Goal: Task Accomplishment & Management: Use online tool/utility

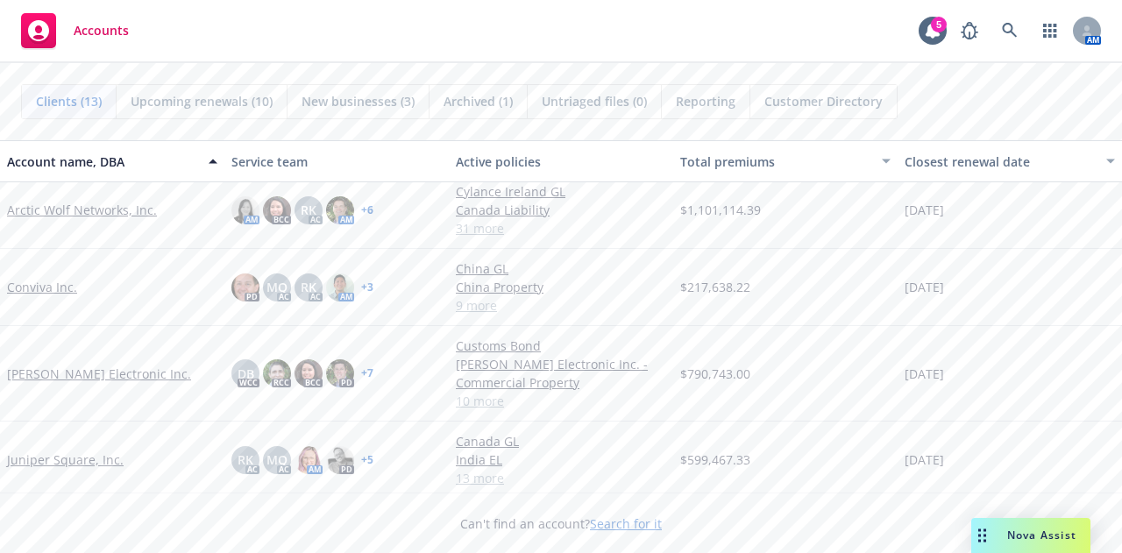
scroll to position [175, 0]
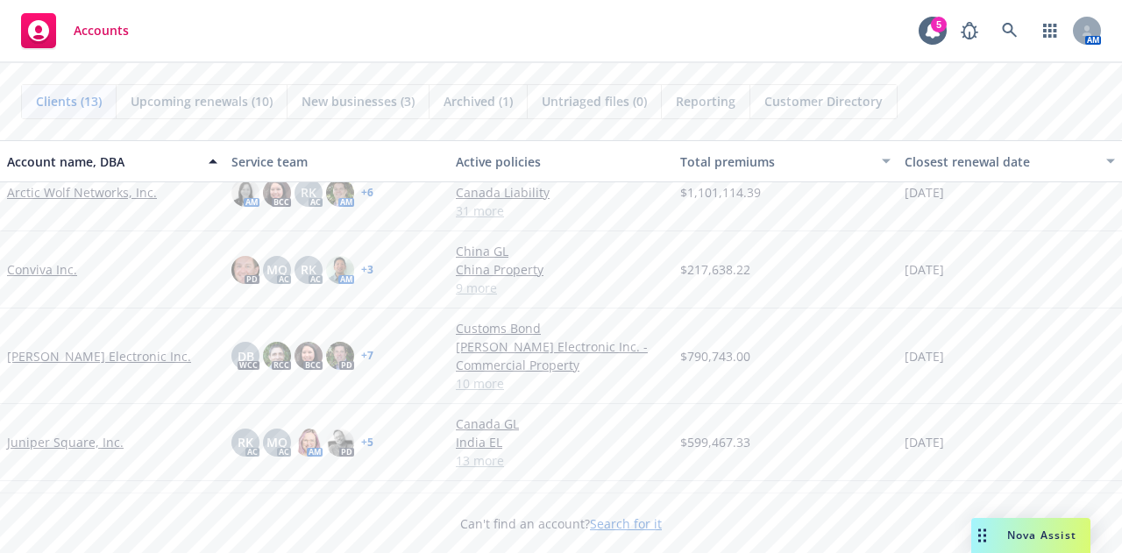
click at [54, 350] on link "[PERSON_NAME] Electronic Inc." at bounding box center [99, 356] width 184 height 18
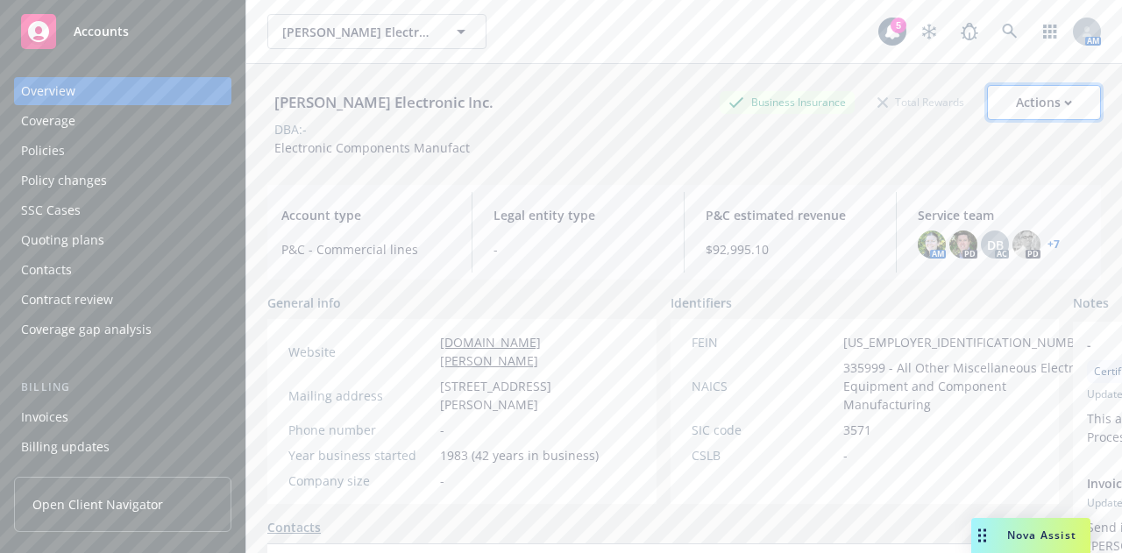
click at [1050, 96] on div "Actions" at bounding box center [1044, 102] width 56 height 33
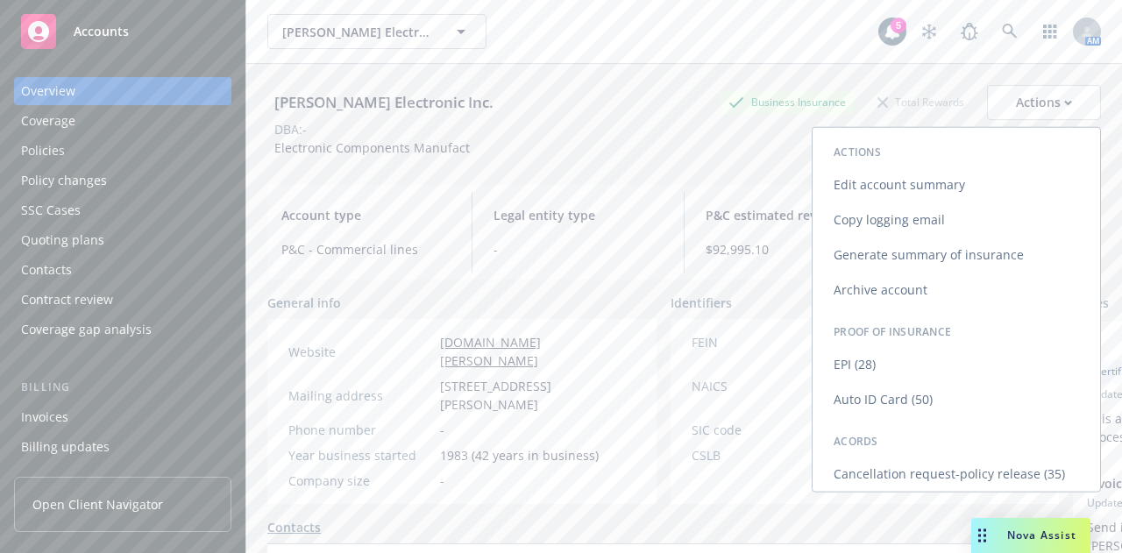
click at [875, 252] on link "Generate summary of insurance" at bounding box center [957, 255] width 288 height 35
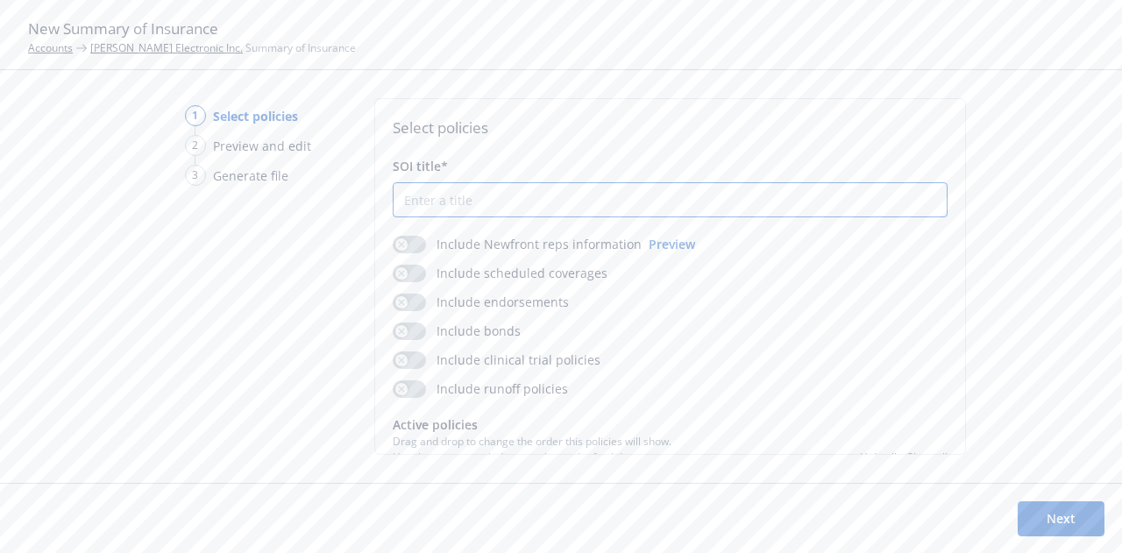
click at [756, 216] on input "SOI title*" at bounding box center [670, 199] width 553 height 33
type input "2025-2026 Elma Electronic Summary of Insurance"
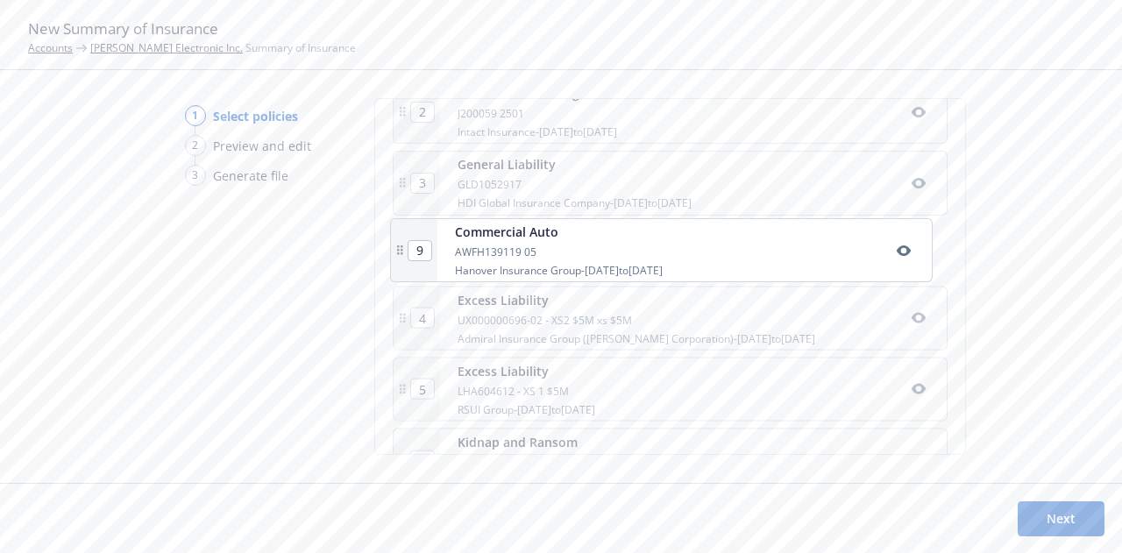
scroll to position [453, 0]
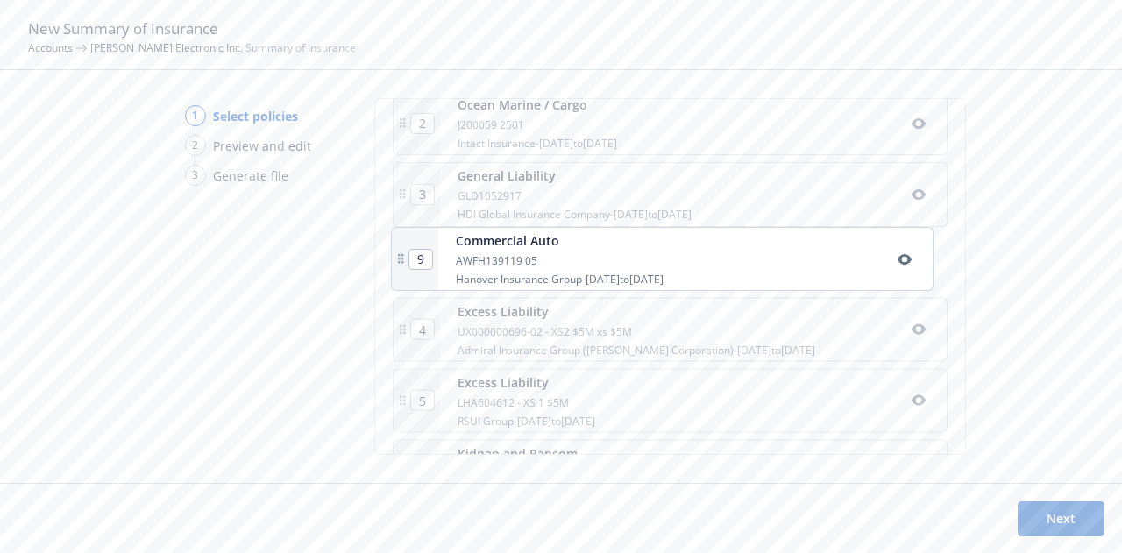
drag, startPoint x: 400, startPoint y: 423, endPoint x: 401, endPoint y: 248, distance: 174.4
click at [401, 248] on div "1 Commercial Property RDN-22811-COP Markel Insurance - 01/01/2025 to 01/01/2026…" at bounding box center [670, 408] width 555 height 776
type input "5"
type input "6"
type input "7"
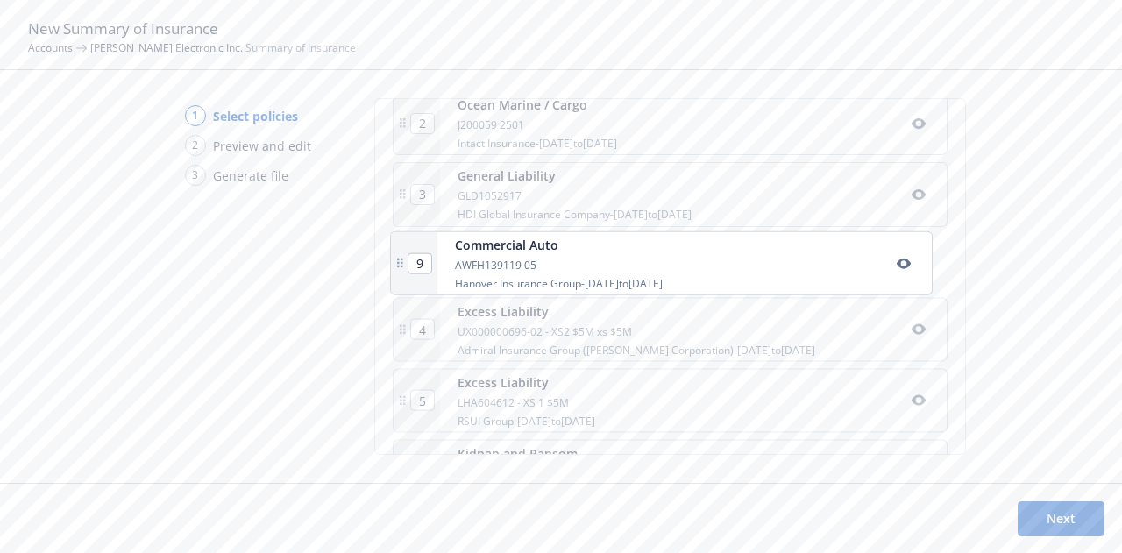
type input "8"
type input "9"
type input "4"
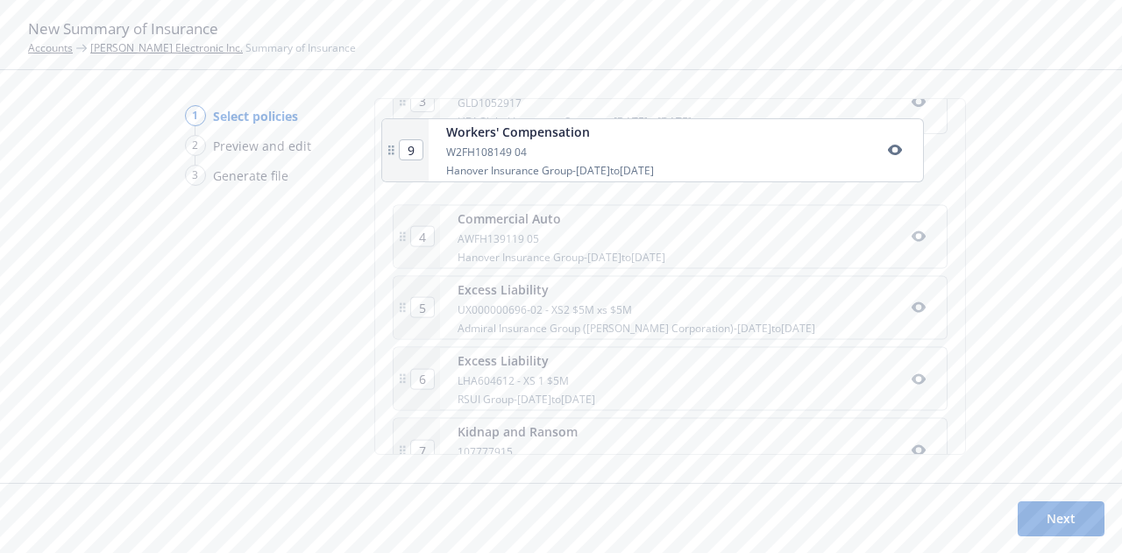
scroll to position [532, 0]
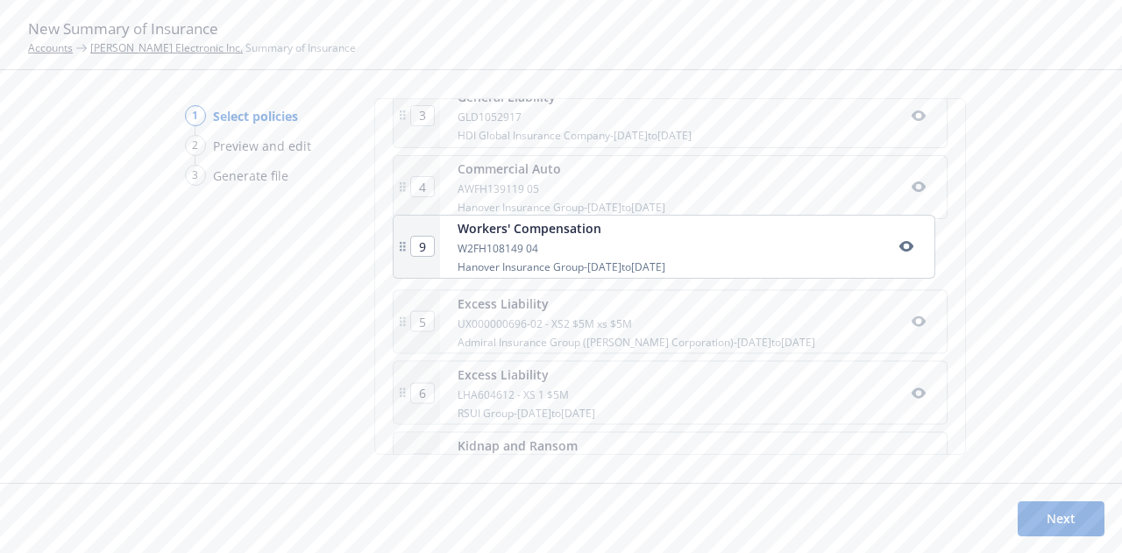
drag, startPoint x: 401, startPoint y: 353, endPoint x: 406, endPoint y: 252, distance: 101.8
click at [406, 252] on div "1 Commercial Property RDN-22811-COP Markel Insurance - 01/01/2025 to 01/01/2026…" at bounding box center [670, 329] width 555 height 776
type input "6"
type input "7"
type input "8"
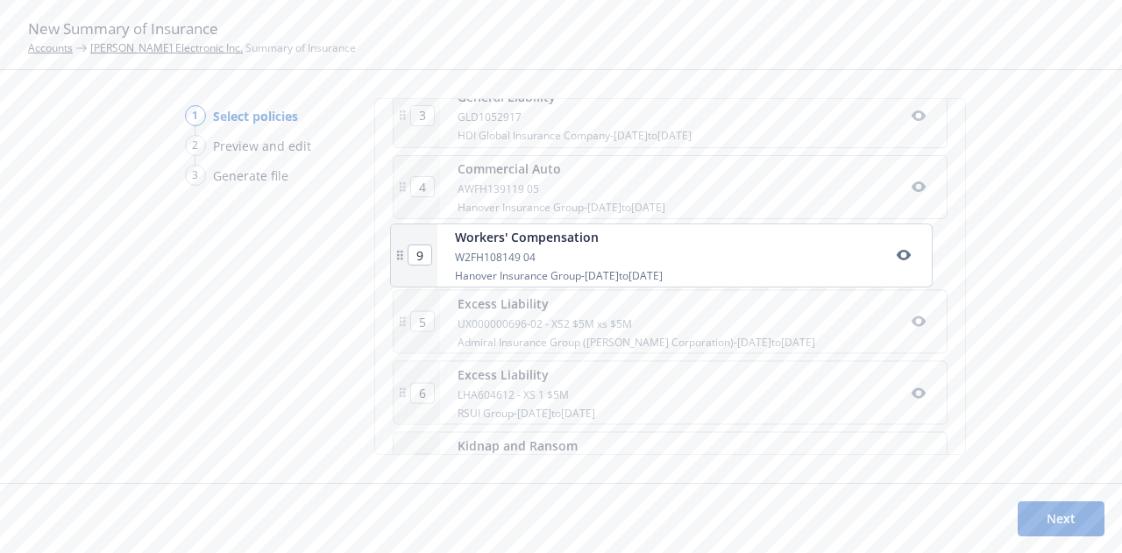
type input "9"
type input "5"
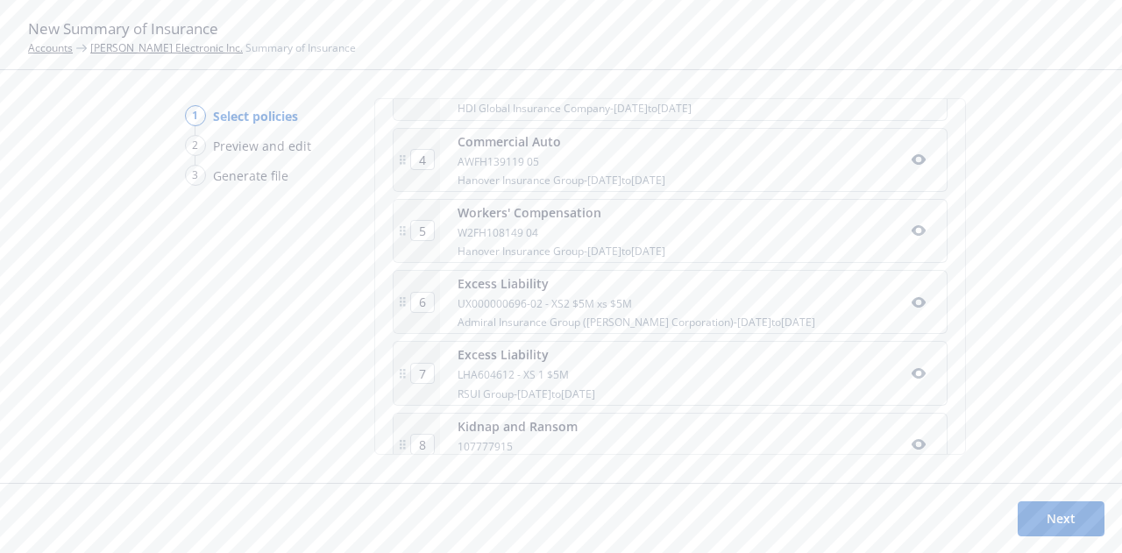
scroll to position [560, 0]
type input "2025-2026 Elma Electronic Summary of Insurance"
click at [417, 371] on input "7" at bounding box center [422, 372] width 23 height 19
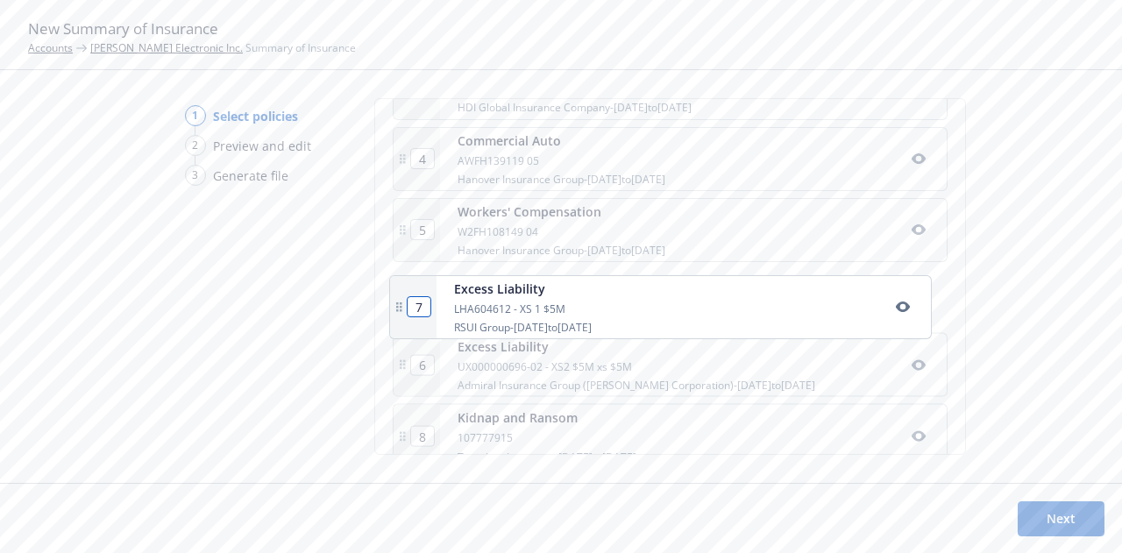
drag, startPoint x: 401, startPoint y: 369, endPoint x: 400, endPoint y: 302, distance: 66.6
click at [400, 302] on div "1 Commercial Property RDN-22811-COP Markel Insurance - 01/01/2025 to 01/01/2026…" at bounding box center [670, 301] width 555 height 776
type input "7"
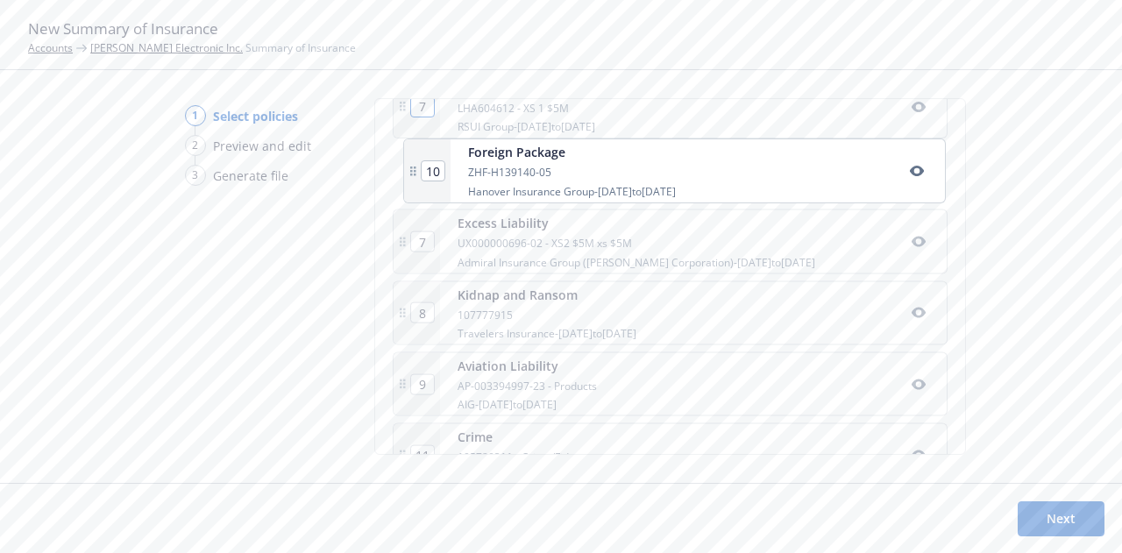
scroll to position [754, 0]
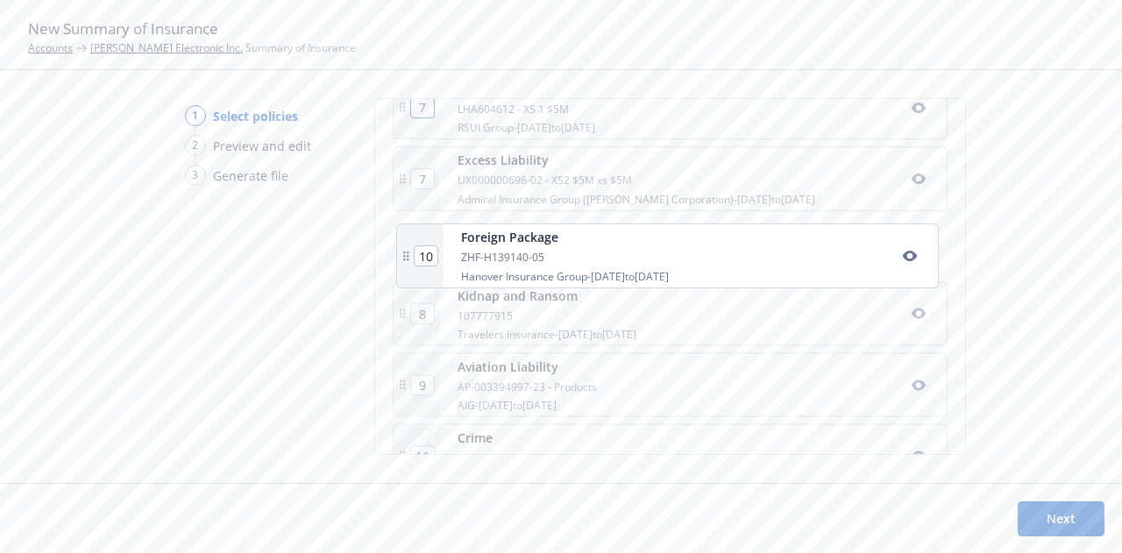
drag, startPoint x: 395, startPoint y: 359, endPoint x: 409, endPoint y: 248, distance: 111.3
click at [409, 248] on div "1 Commercial Property RDN-22811-COP Markel Insurance - 01/01/2025 to 01/01/2026…" at bounding box center [670, 108] width 555 height 776
type input "8"
type input "9"
type input "10"
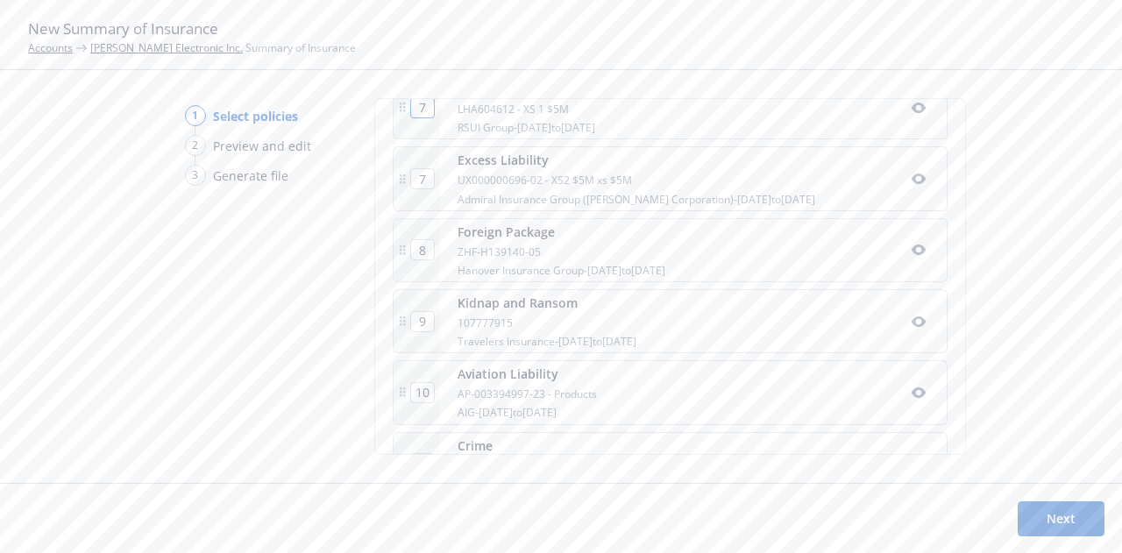
scroll to position [806, 0]
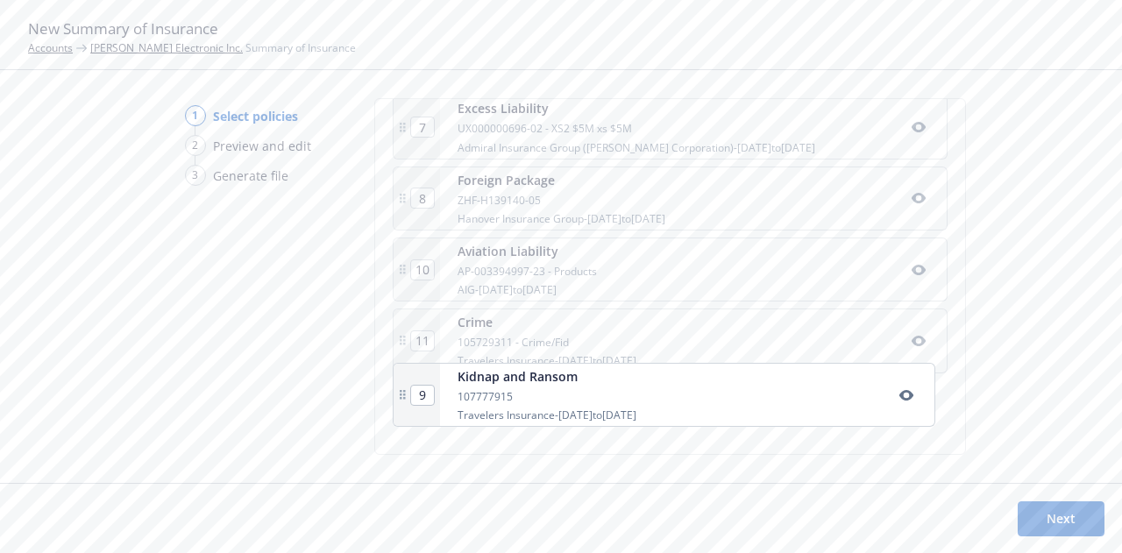
drag, startPoint x: 401, startPoint y: 274, endPoint x: 403, endPoint y: 411, distance: 136.8
click at [403, 411] on div "1 Commercial Property RDN-22811-COP Markel Insurance - 01/01/2025 to 01/01/2026…" at bounding box center [670, 56] width 555 height 776
type input "10"
type input "11"
type input "9"
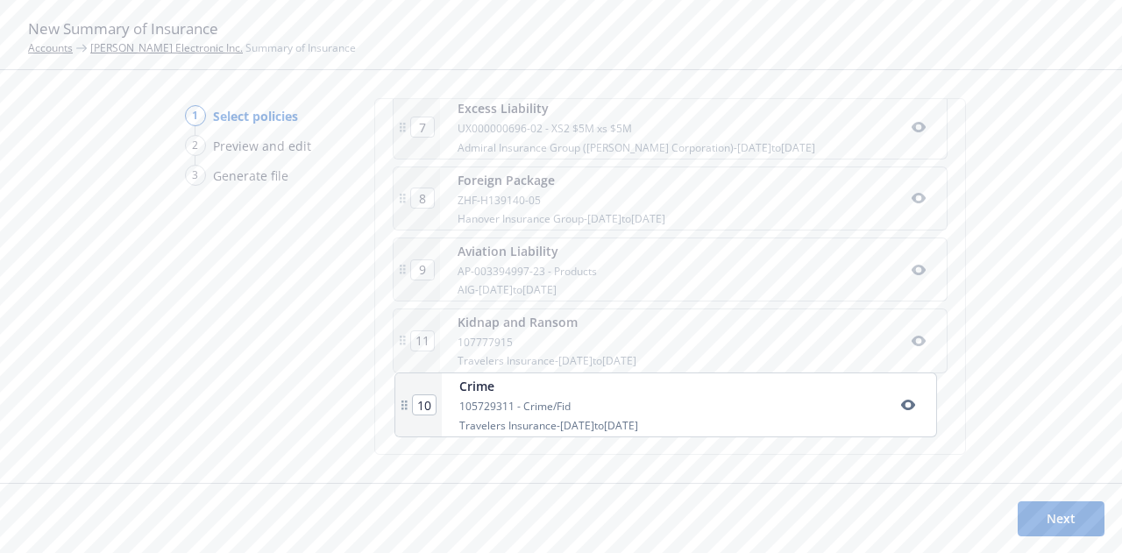
drag, startPoint x: 406, startPoint y: 330, endPoint x: 484, endPoint y: 395, distance: 101.5
click at [484, 395] on div "1 Commercial Property RDN-22811-COP Markel Insurance - 01/01/2025 to 01/01/2026…" at bounding box center [670, 56] width 555 height 776
type input "11"
type input "10"
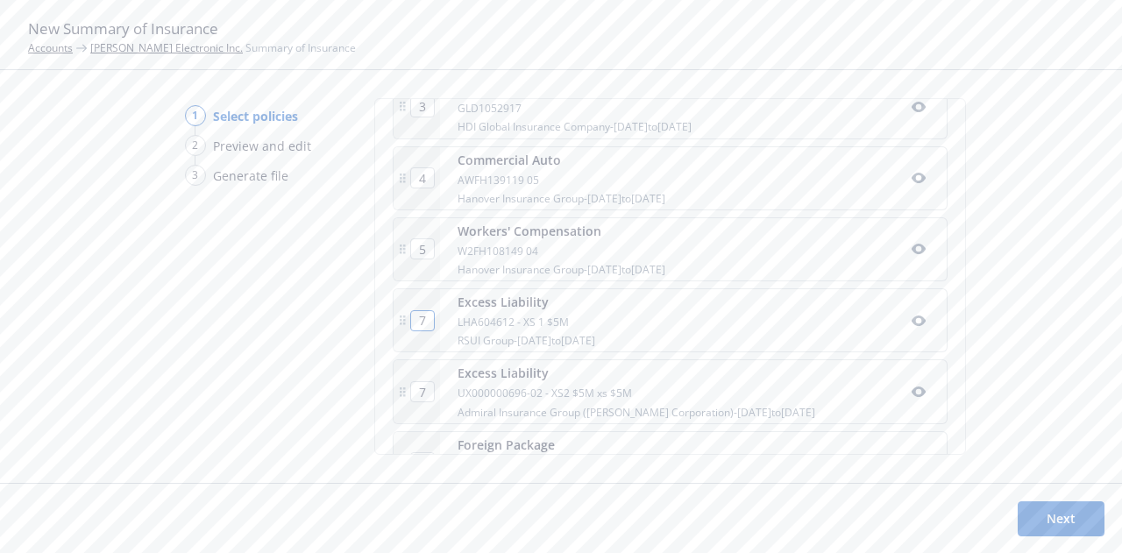
scroll to position [542, 0]
click at [593, 246] on div "W2FH108149 04" at bounding box center [562, 250] width 208 height 15
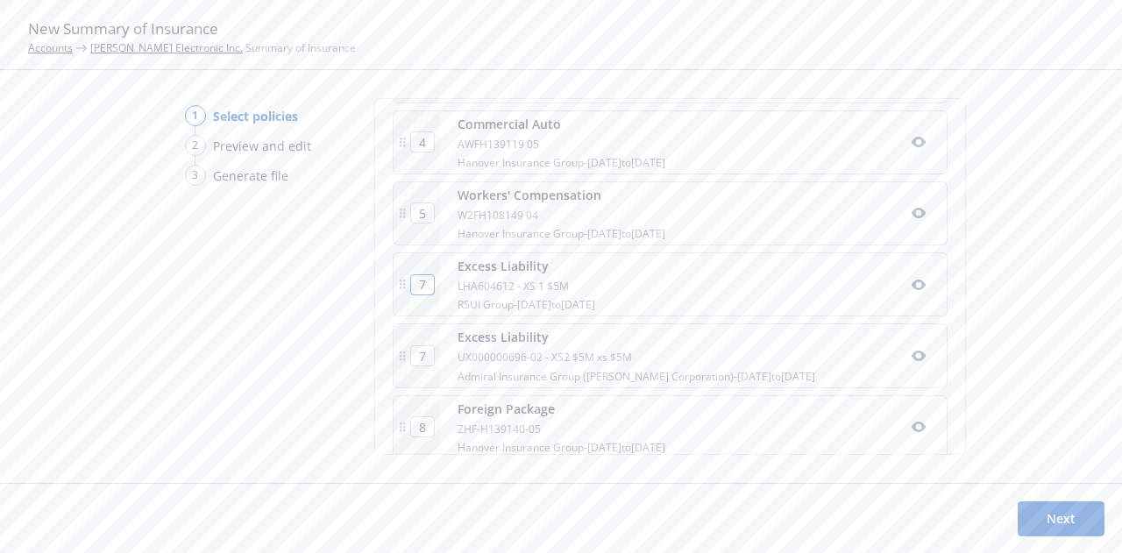
scroll to position [583, 0]
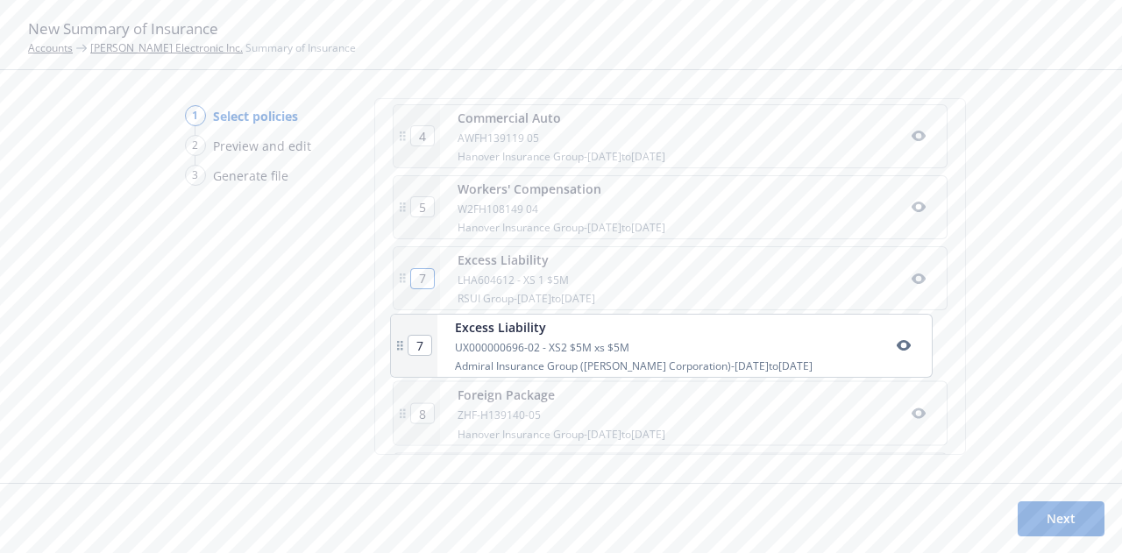
click at [405, 353] on div "1 Commercial Property RDN-22811-COP Markel Insurance - 01/01/2025 to 01/01/2026…" at bounding box center [670, 278] width 555 height 776
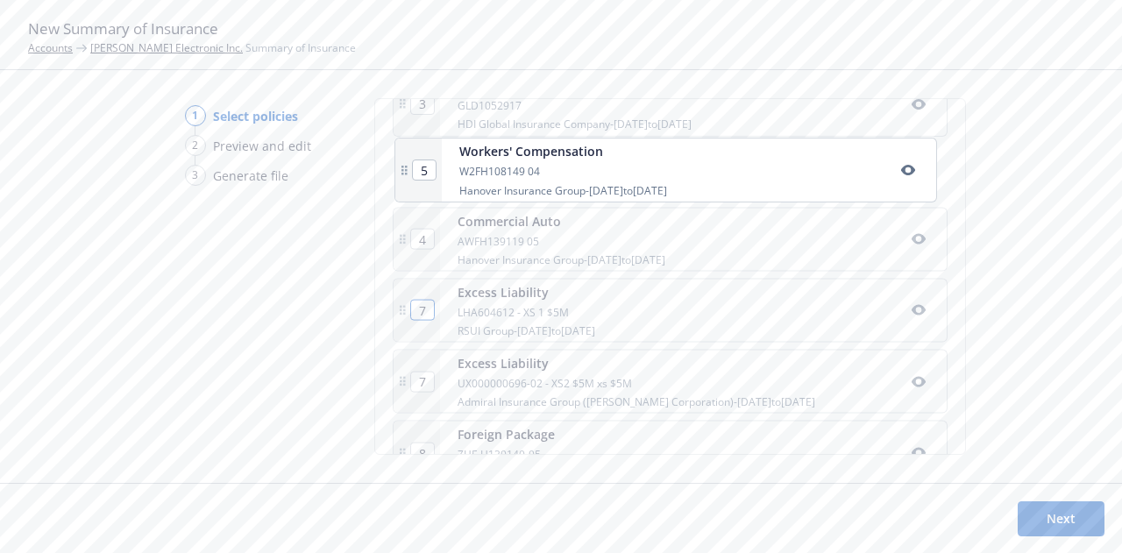
scroll to position [529, 0]
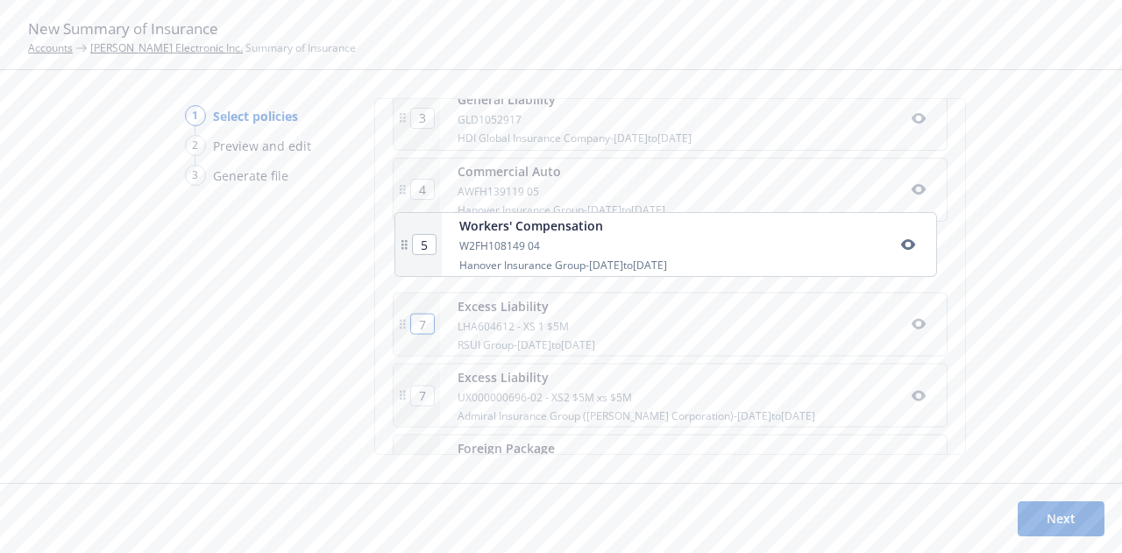
drag, startPoint x: 403, startPoint y: 215, endPoint x: 406, endPoint y: 247, distance: 32.5
click at [406, 247] on div "1 Commercial Property RDN-22811-COP Markel Insurance - 01/01/2025 to 01/01/2026…" at bounding box center [670, 332] width 555 height 776
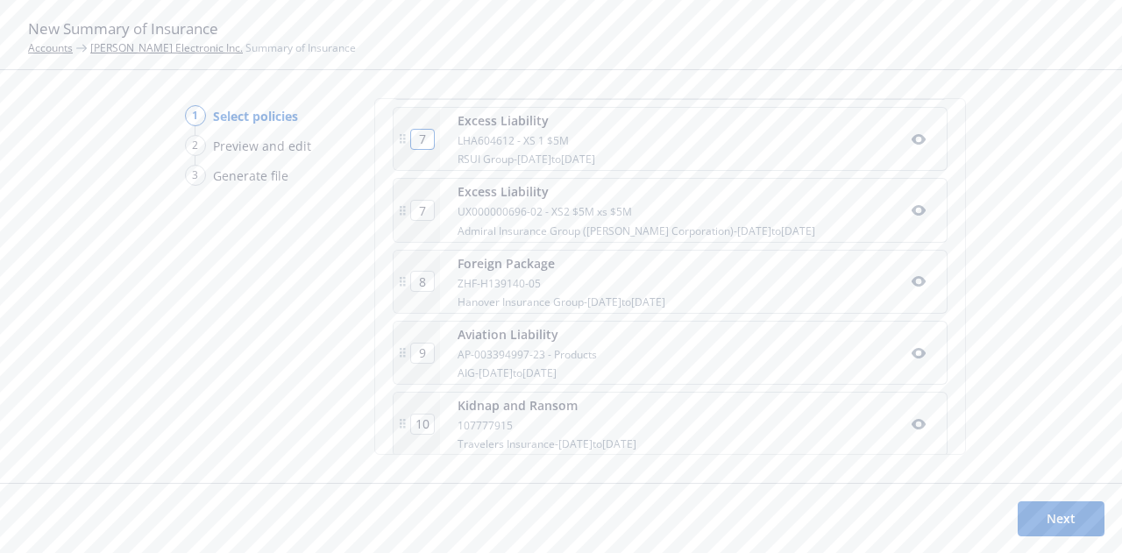
scroll to position [806, 0]
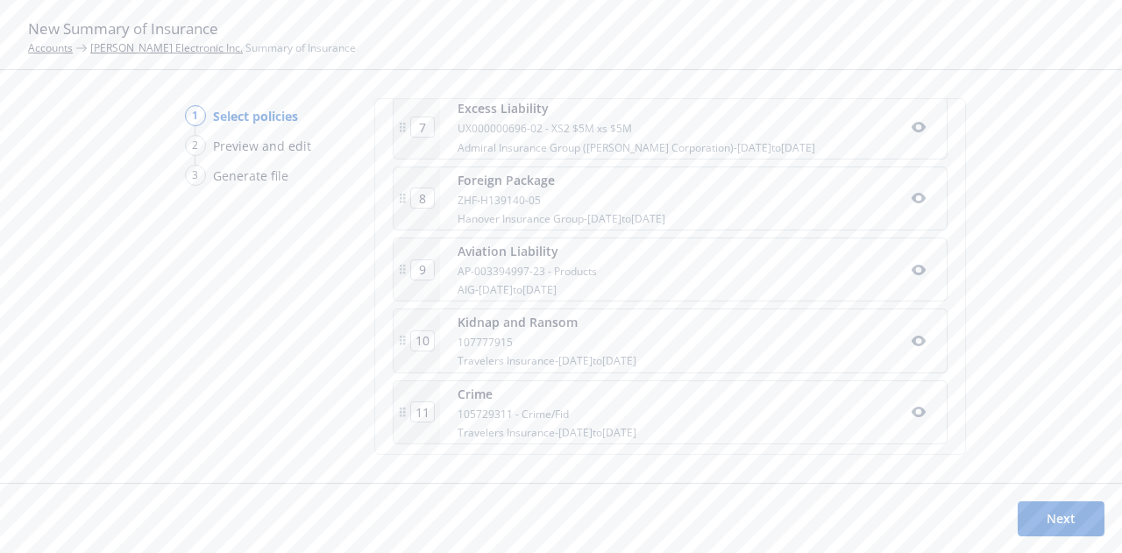
type input "6"
click at [1071, 527] on button "Next" at bounding box center [1061, 518] width 87 height 35
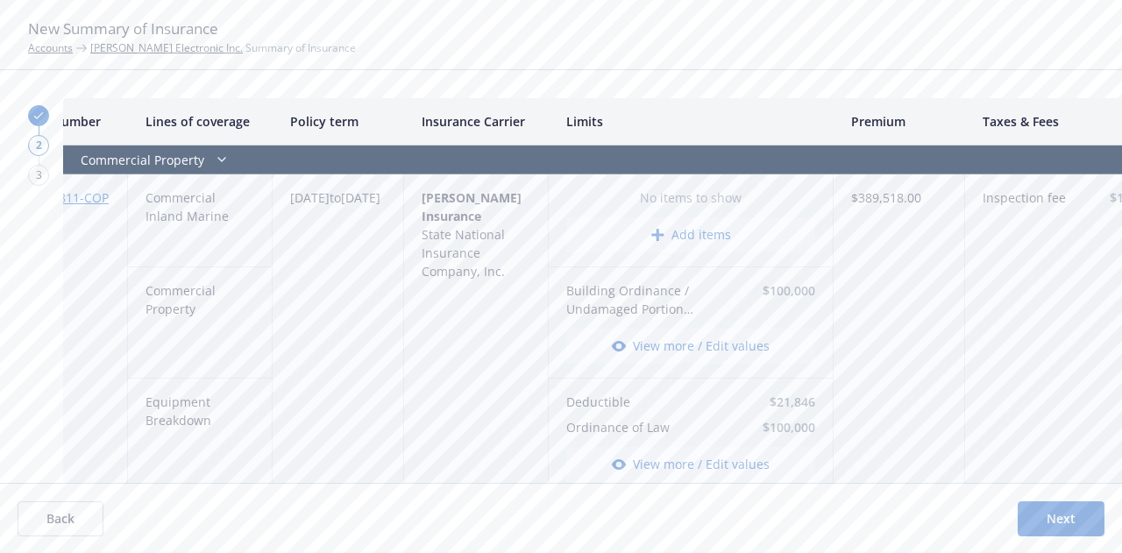
scroll to position [0, 0]
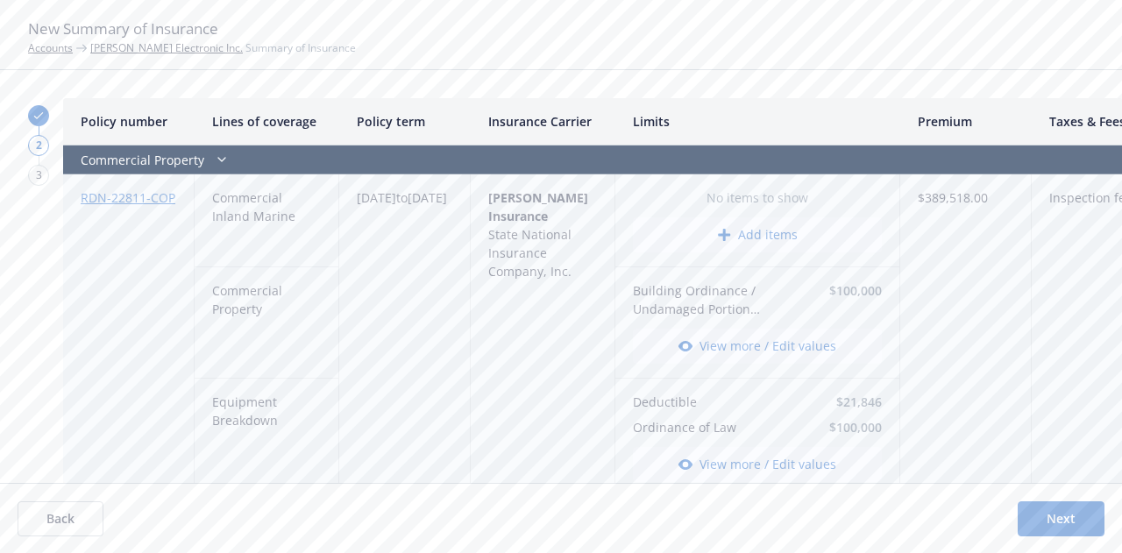
click at [735, 351] on button "View more / Edit values" at bounding box center [757, 346] width 249 height 35
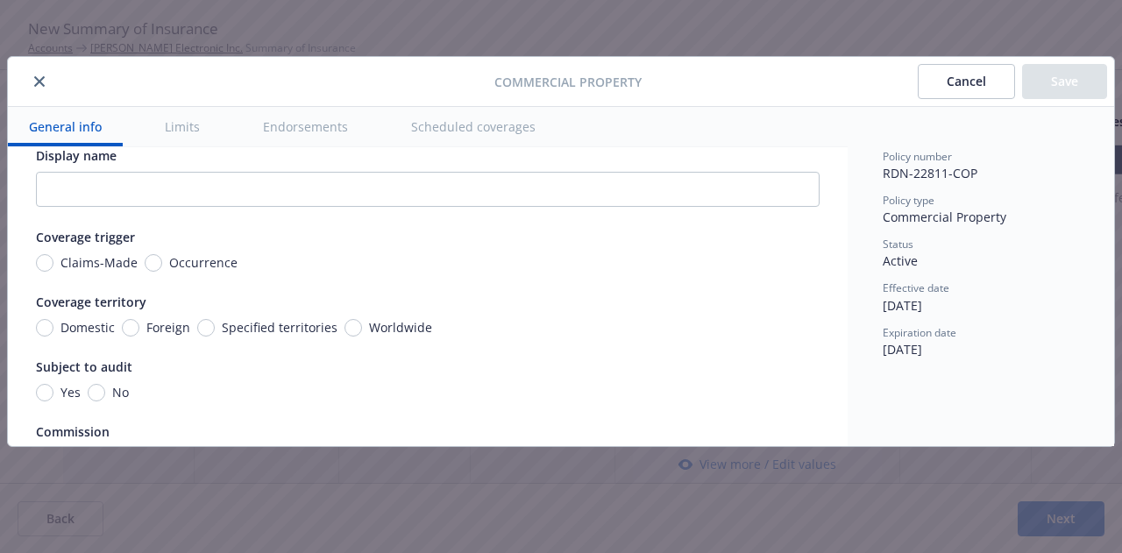
scroll to position [15, 0]
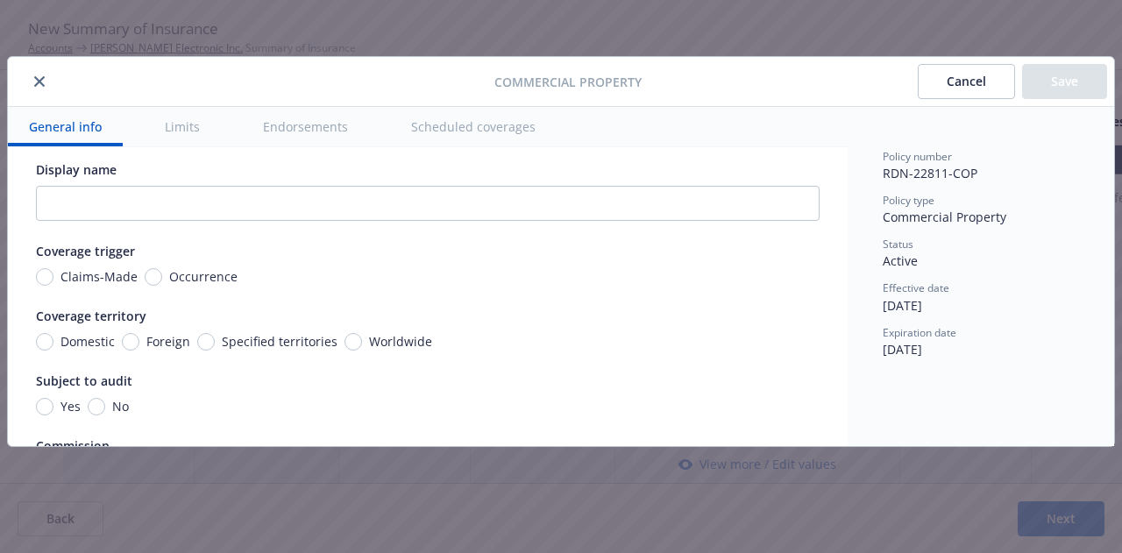
click at [966, 78] on button "Cancel" at bounding box center [966, 81] width 97 height 35
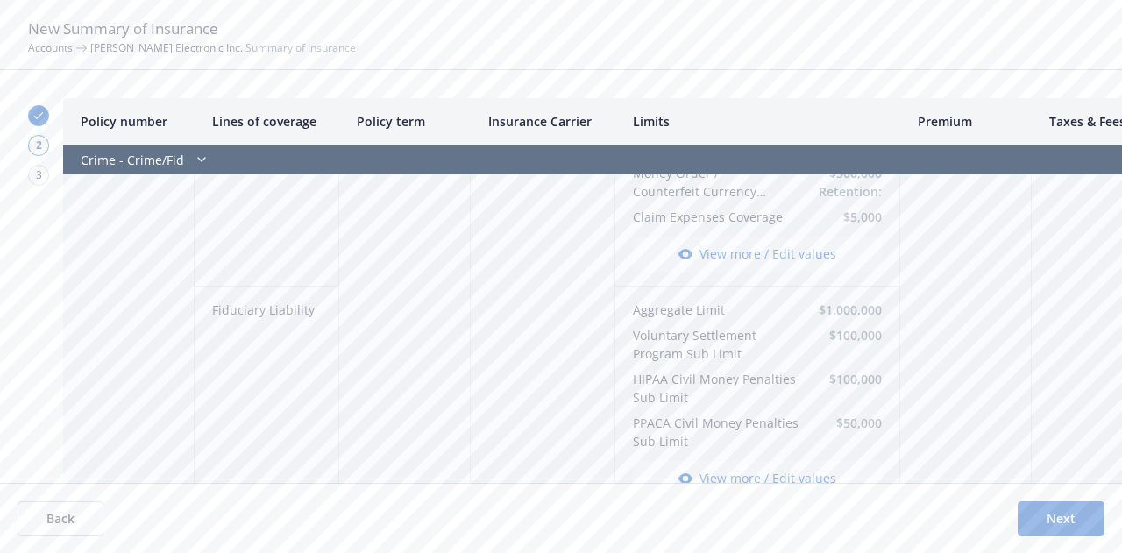
scroll to position [3487, 0]
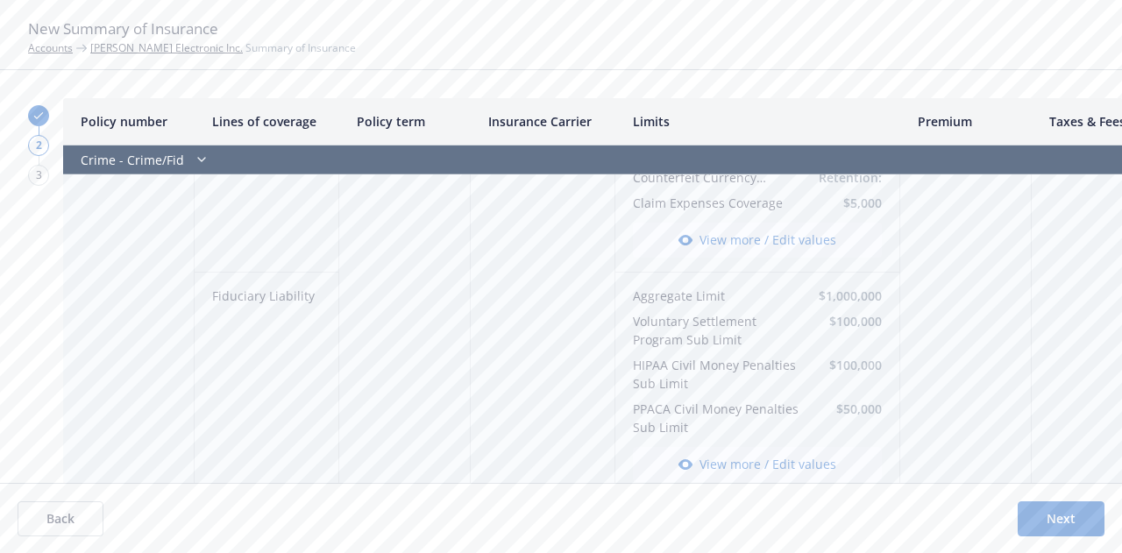
click at [1045, 519] on button "Next" at bounding box center [1061, 518] width 87 height 35
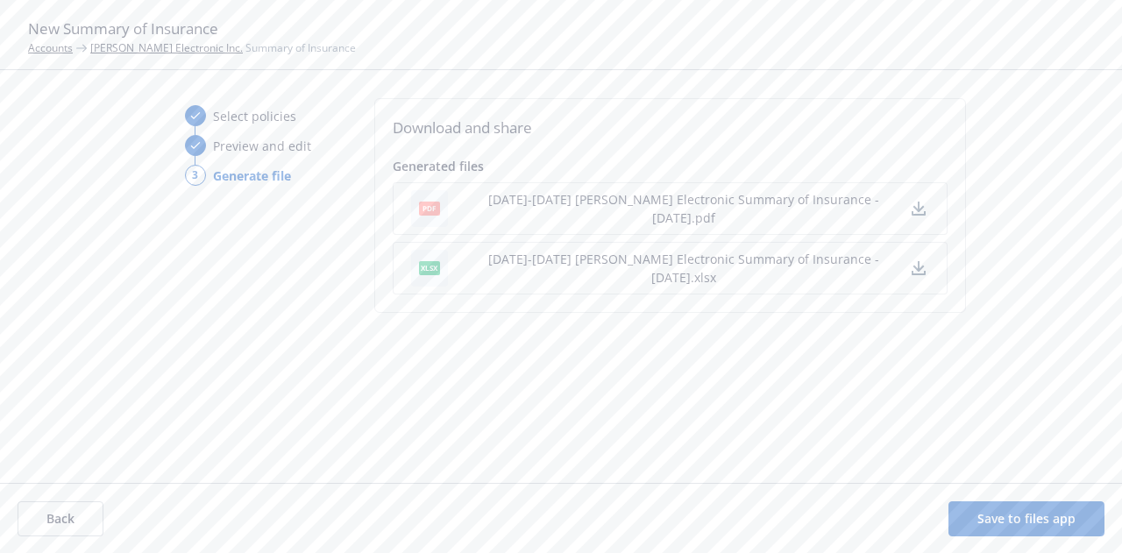
click at [920, 267] on icon "button" at bounding box center [917, 266] width 11 height 11
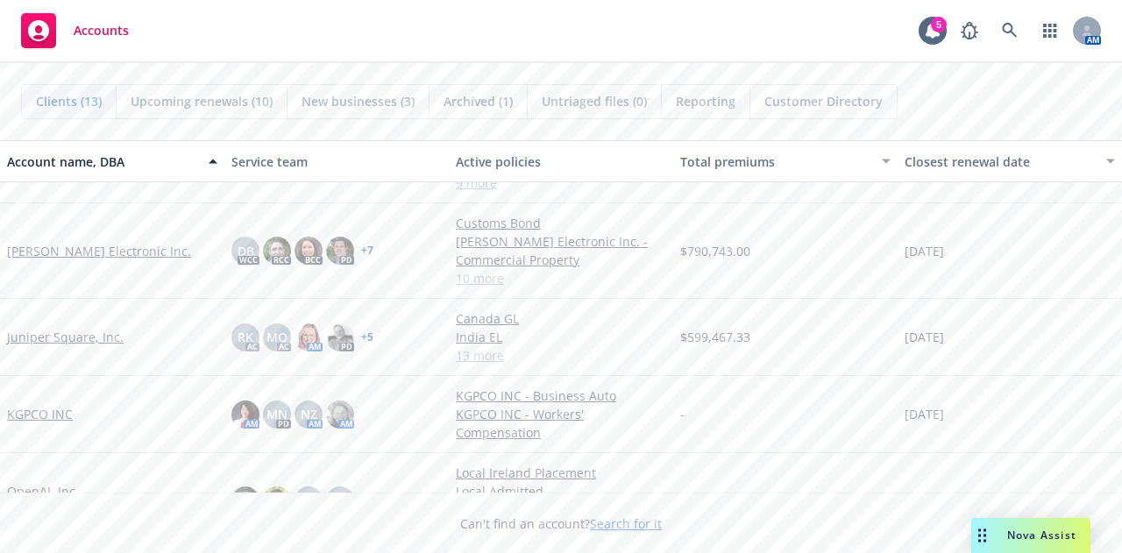
scroll to position [271, 0]
click at [61, 247] on link "[PERSON_NAME] Electronic Inc." at bounding box center [99, 254] width 184 height 18
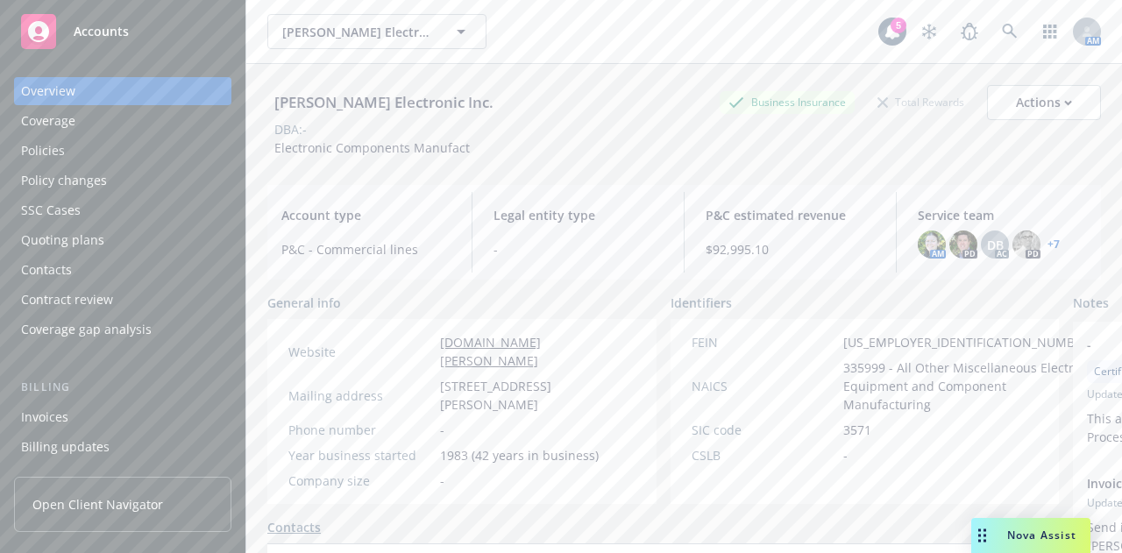
click at [111, 153] on div "Policies" at bounding box center [122, 151] width 203 height 28
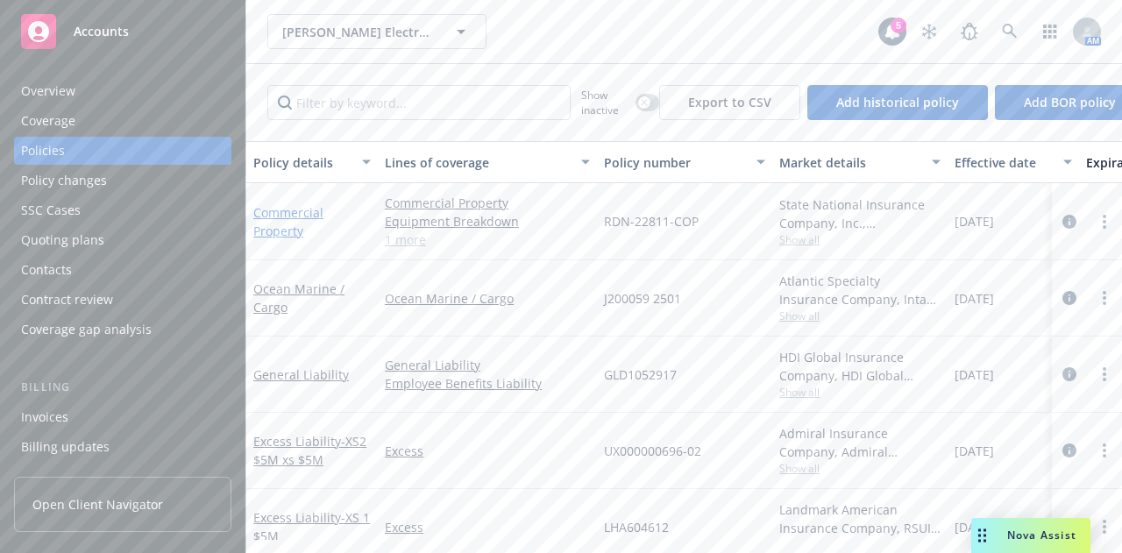
click at [280, 211] on link "Commercial Property" at bounding box center [288, 221] width 70 height 35
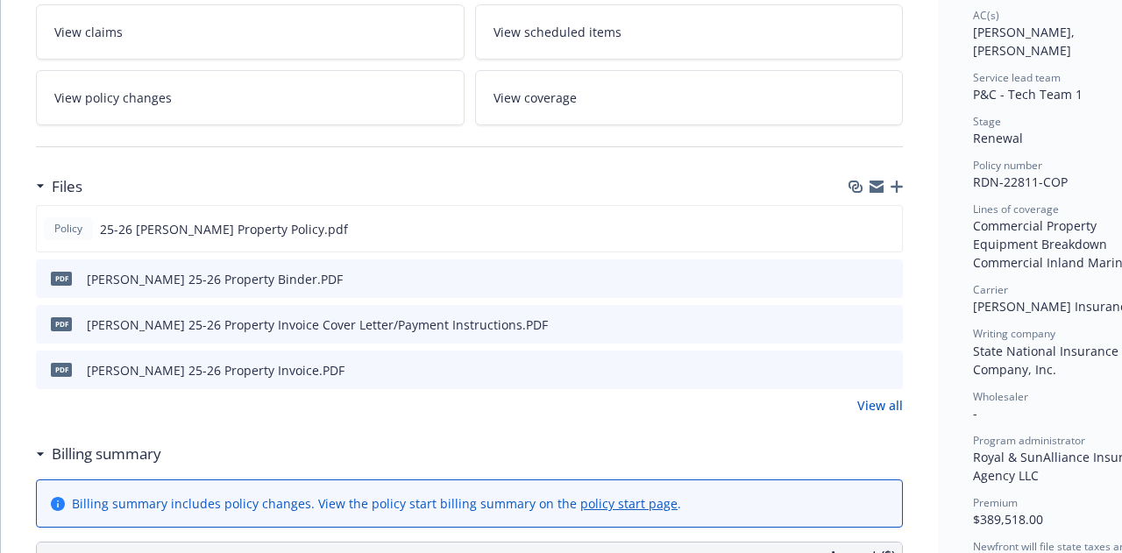
scroll to position [314, 0]
click at [884, 222] on icon "preview file" at bounding box center [885, 226] width 16 height 12
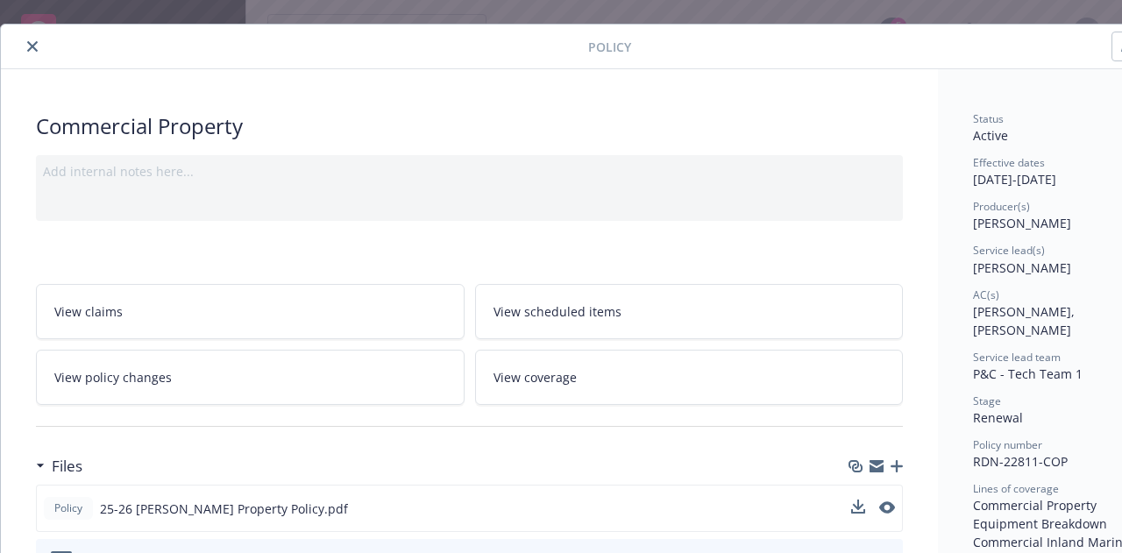
scroll to position [3, 0]
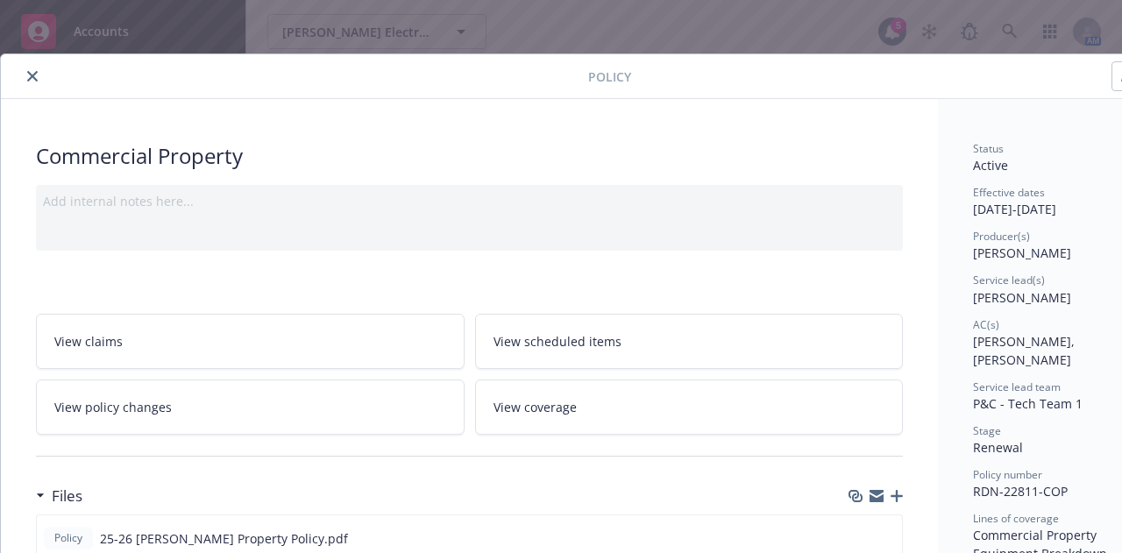
click at [30, 75] on icon "close" at bounding box center [32, 76] width 11 height 11
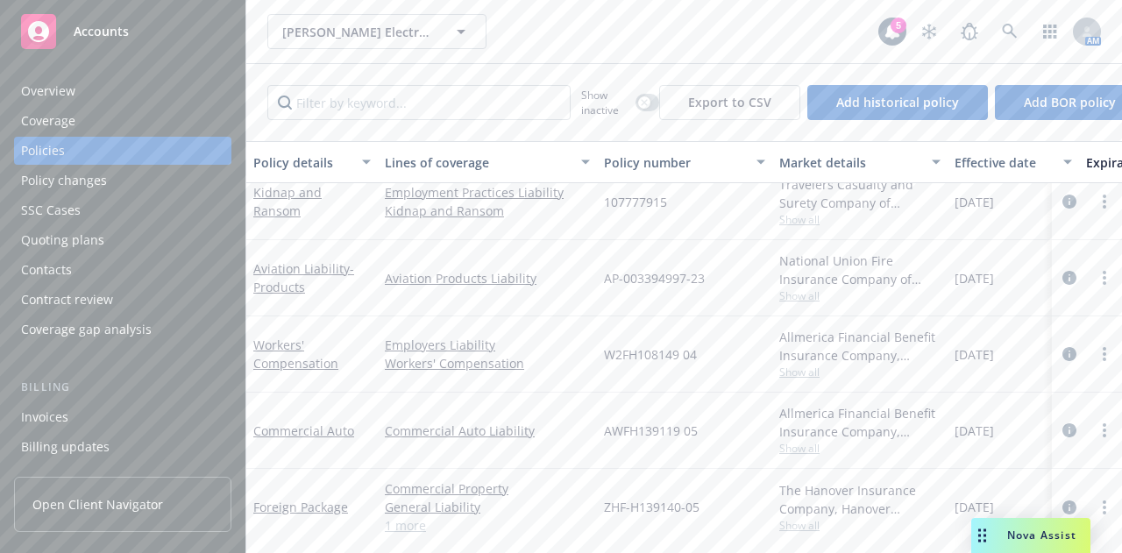
scroll to position [377, 0]
click at [274, 267] on link "Aviation Liability - Products" at bounding box center [303, 276] width 101 height 35
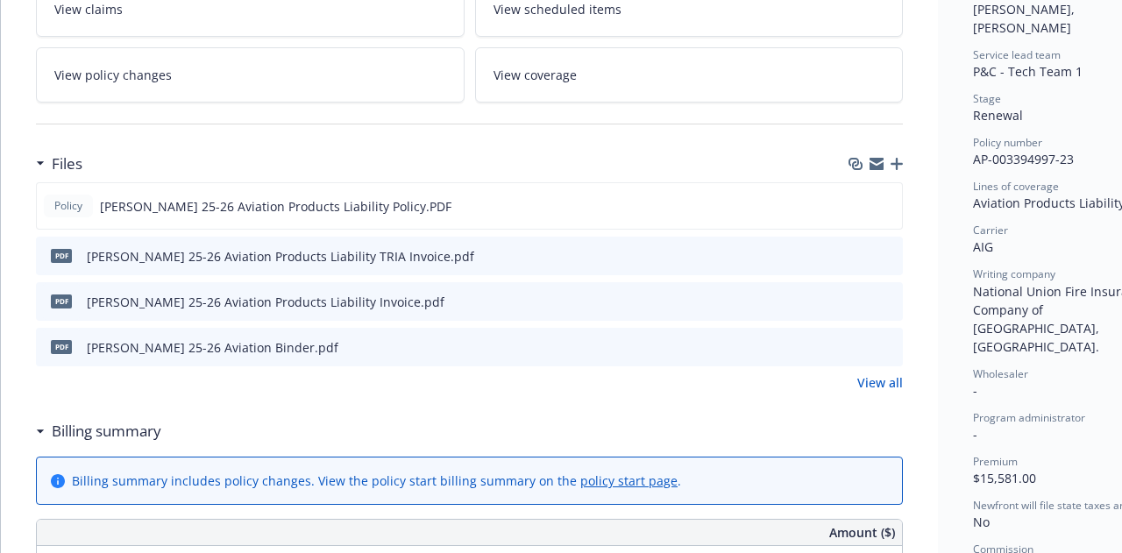
scroll to position [340, 0]
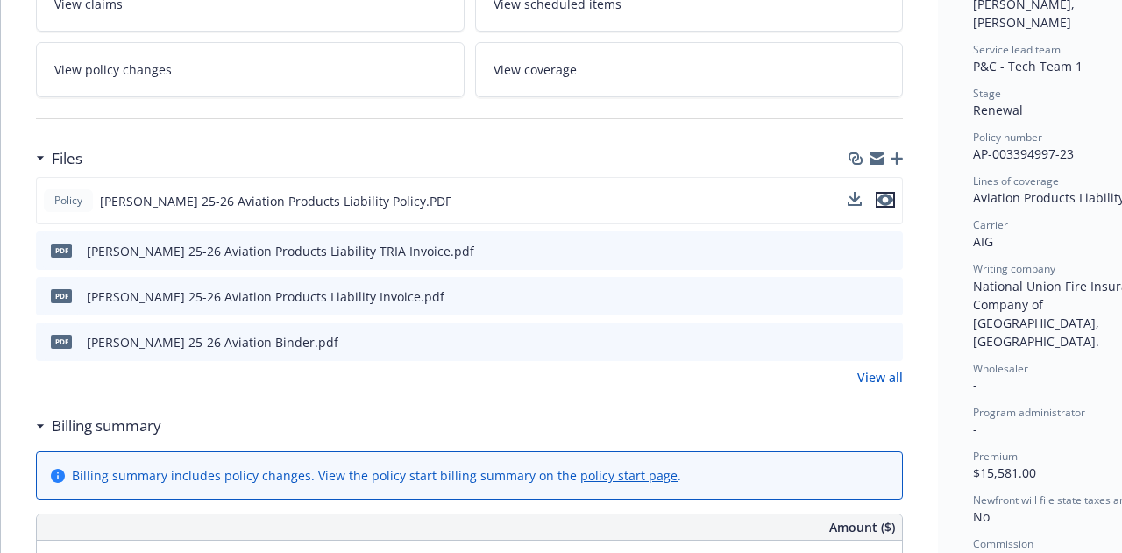
click at [892, 194] on icon "preview file" at bounding box center [885, 200] width 16 height 12
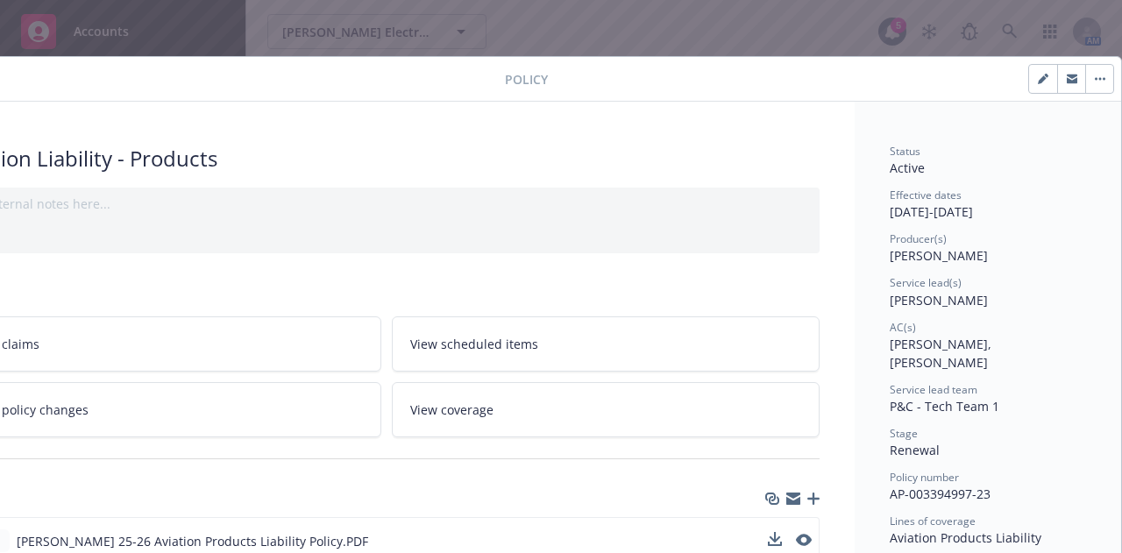
scroll to position [0, 0]
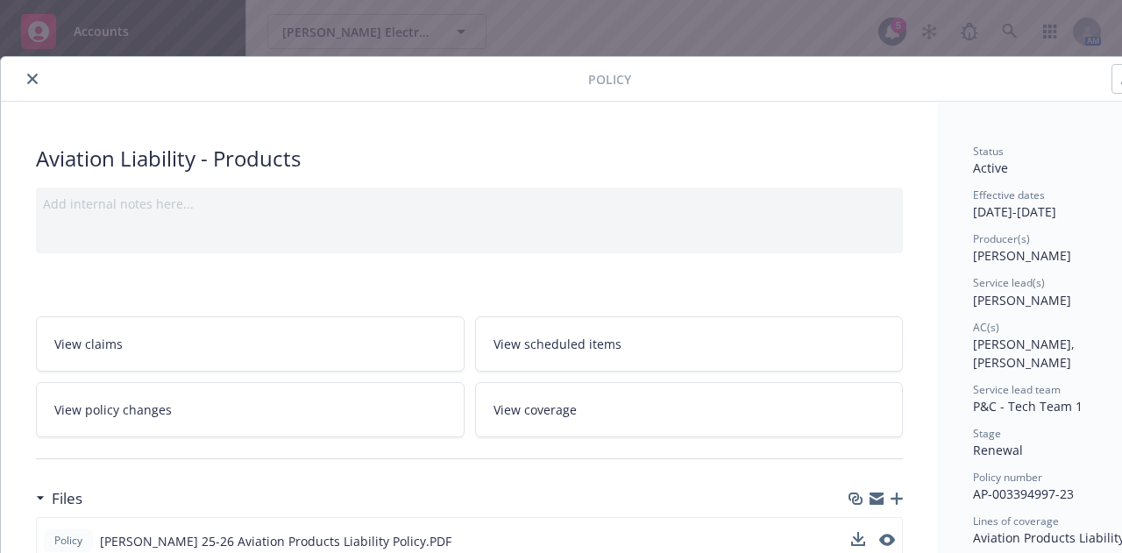
click at [26, 82] on button "close" at bounding box center [32, 78] width 21 height 21
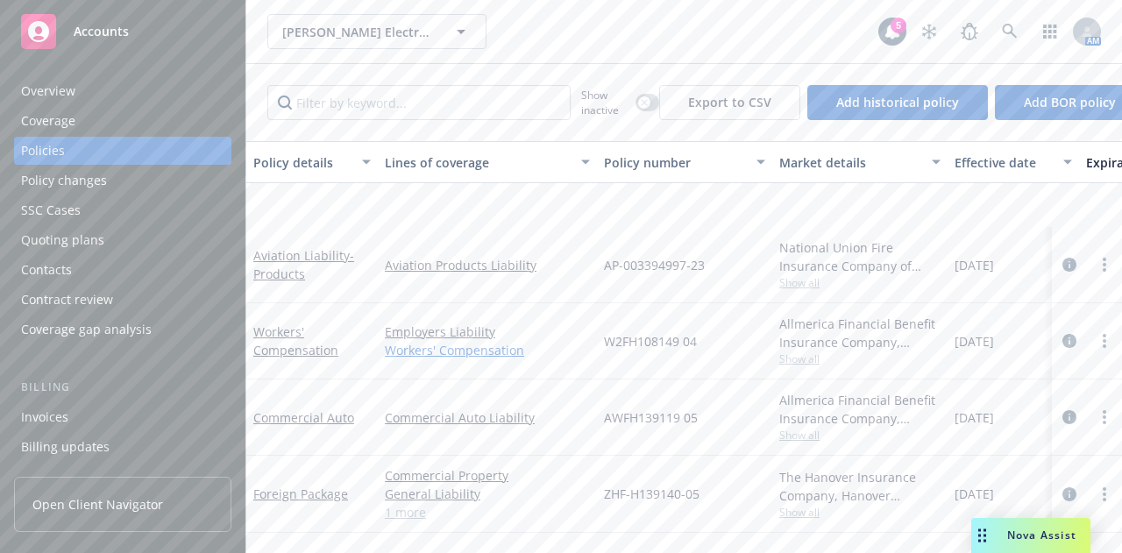
scroll to position [534, 0]
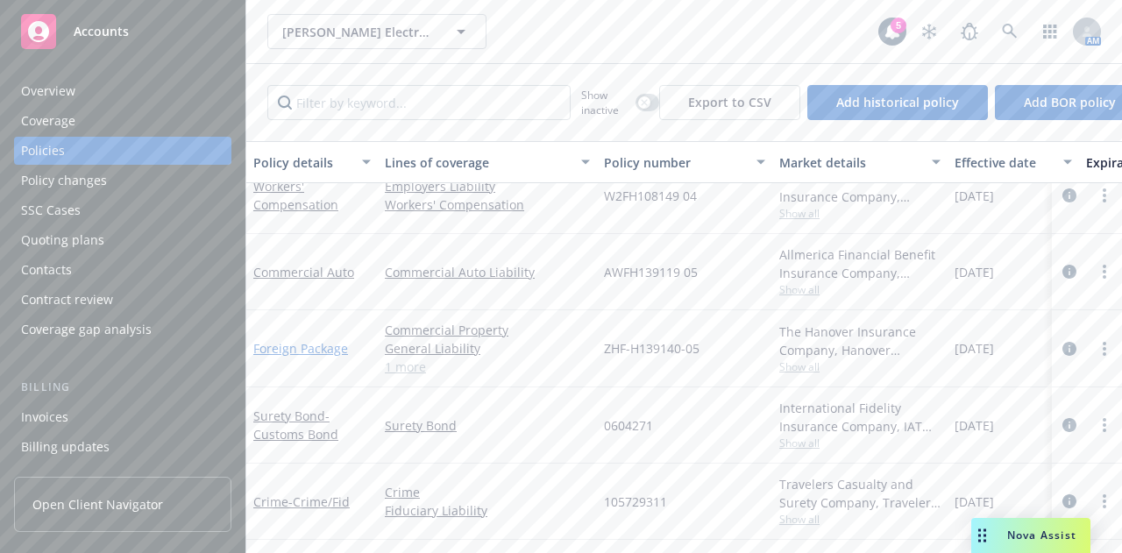
click at [316, 340] on link "Foreign Package" at bounding box center [300, 348] width 95 height 17
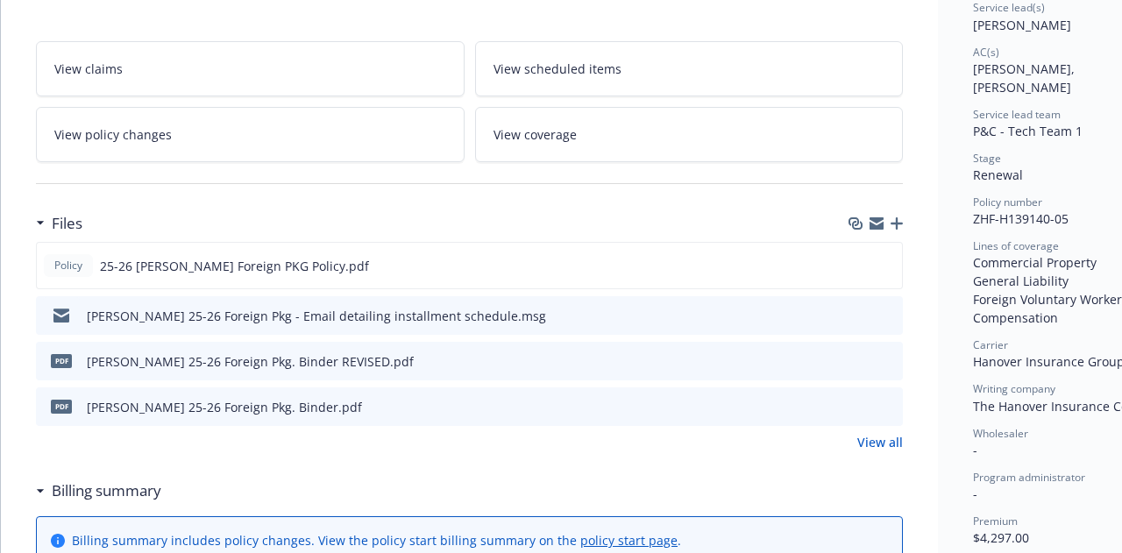
scroll to position [276, 0]
click at [887, 355] on icon "preview file" at bounding box center [886, 359] width 16 height 12
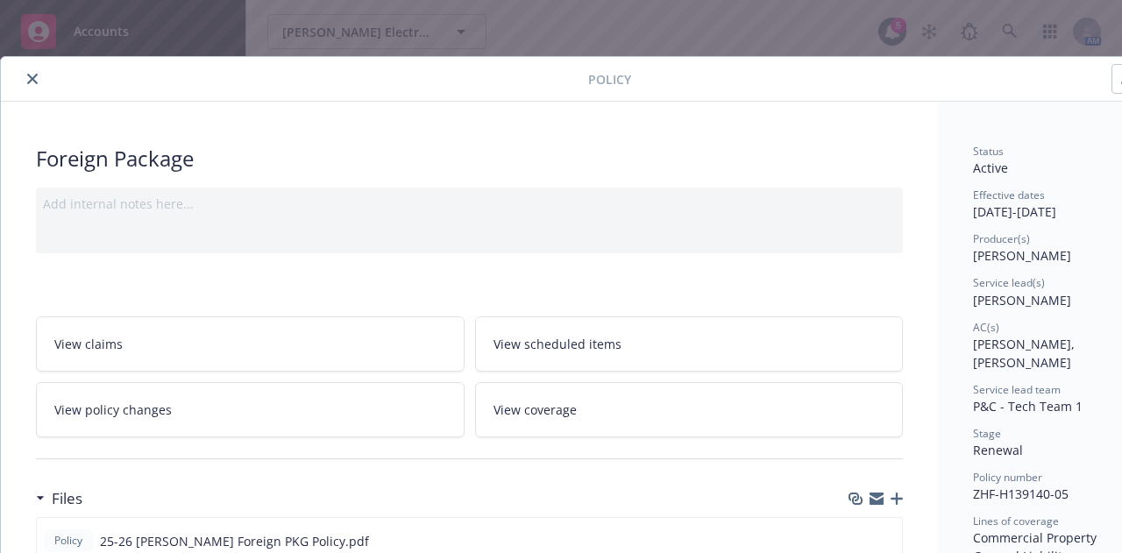
click at [26, 67] on div "Policy" at bounding box center [603, 79] width 1204 height 45
click at [28, 75] on icon "close" at bounding box center [32, 79] width 11 height 11
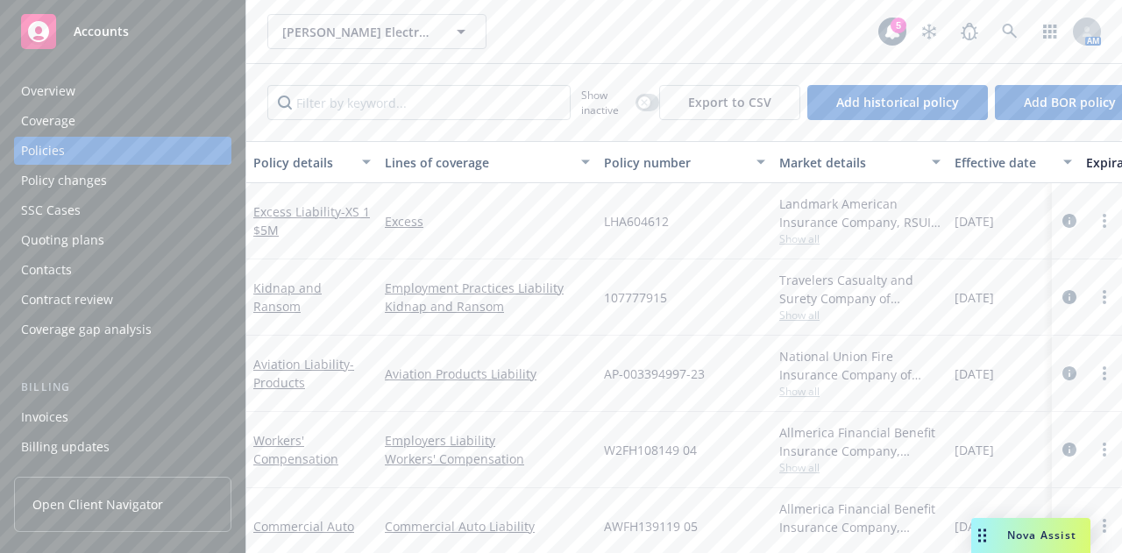
scroll to position [286, 0]
click at [289, 370] on link "Aviation Liability - Products" at bounding box center [303, 374] width 101 height 35
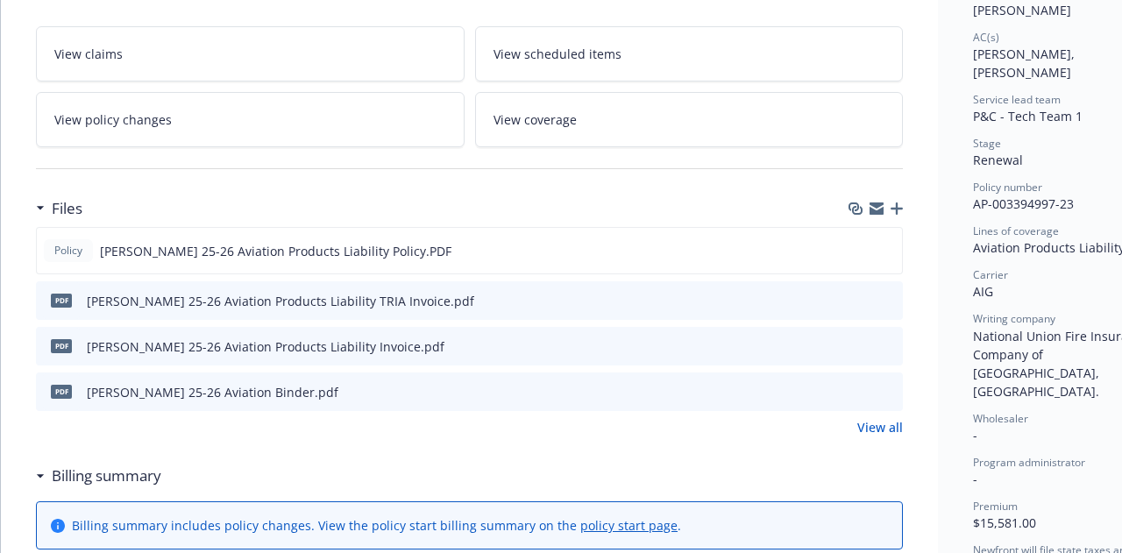
scroll to position [291, 0]
click at [884, 423] on link "View all" at bounding box center [880, 426] width 46 height 18
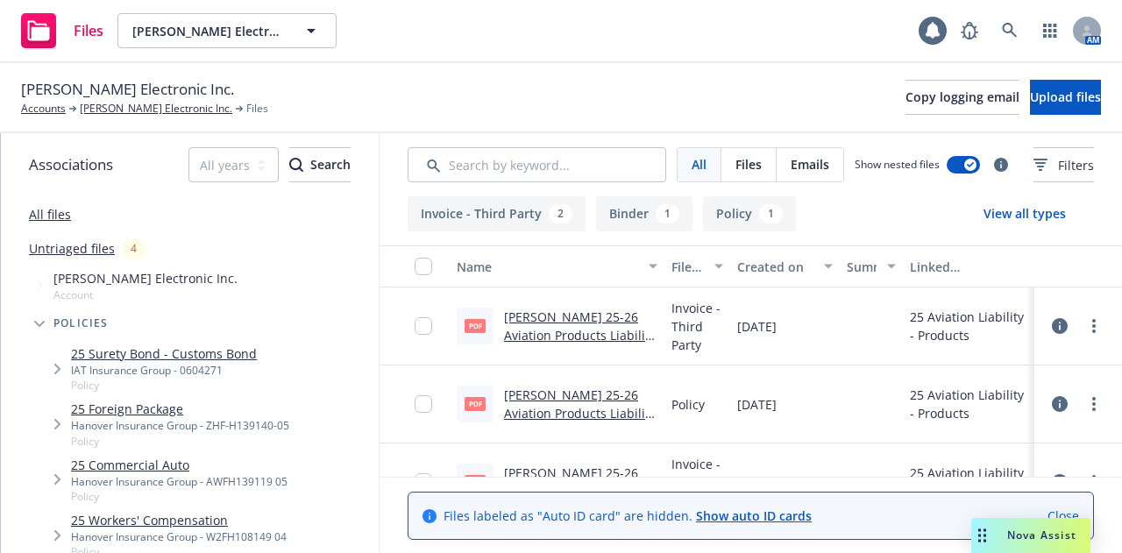
scroll to position [121, 0]
